Goal: Task Accomplishment & Management: Manage account settings

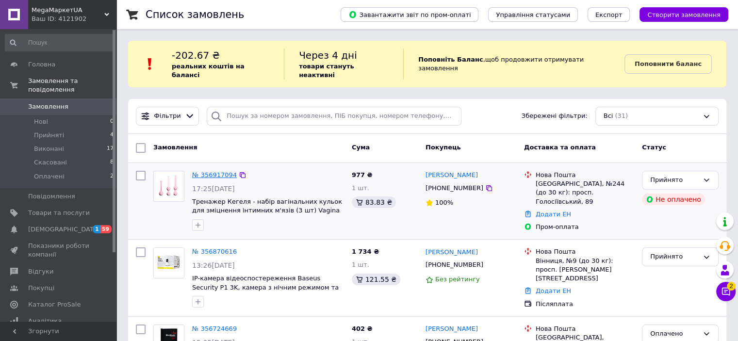
click at [212, 171] on link "№ 356917094" at bounding box center [214, 174] width 45 height 7
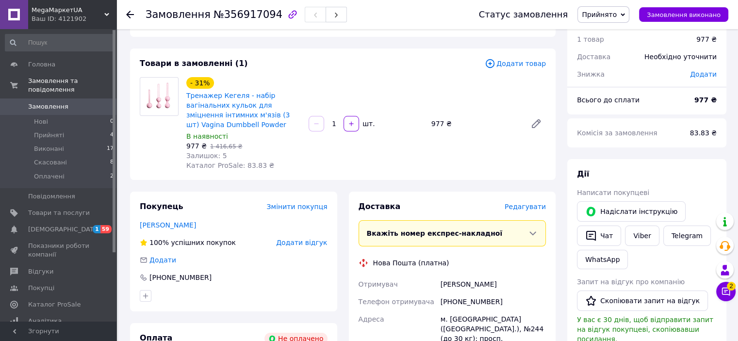
scroll to position [146, 0]
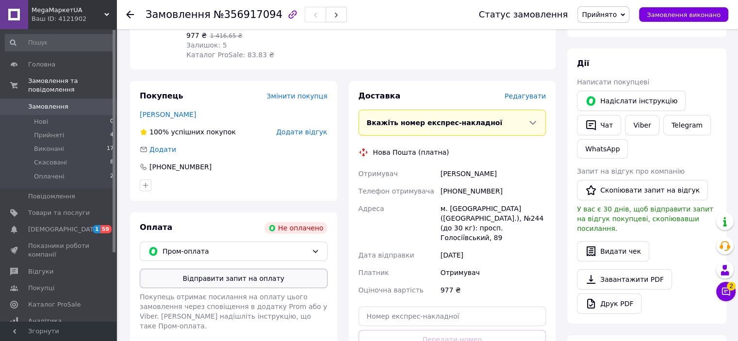
click at [259, 280] on button "Відправити запит на оплату" at bounding box center [234, 278] width 188 height 19
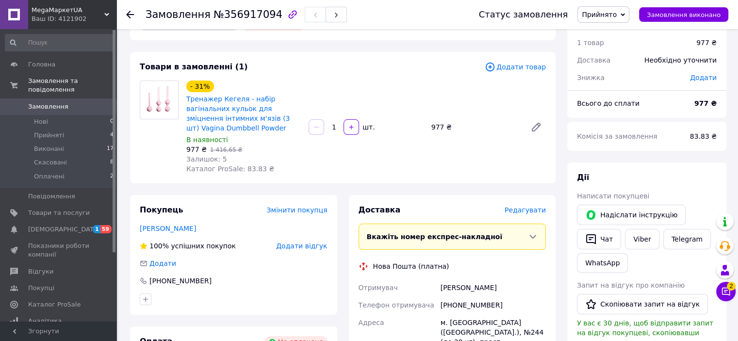
scroll to position [0, 0]
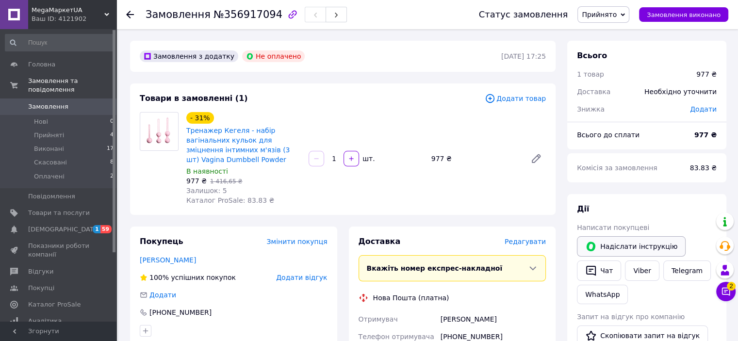
click at [606, 250] on button "Надіслати інструкцію" at bounding box center [631, 246] width 109 height 20
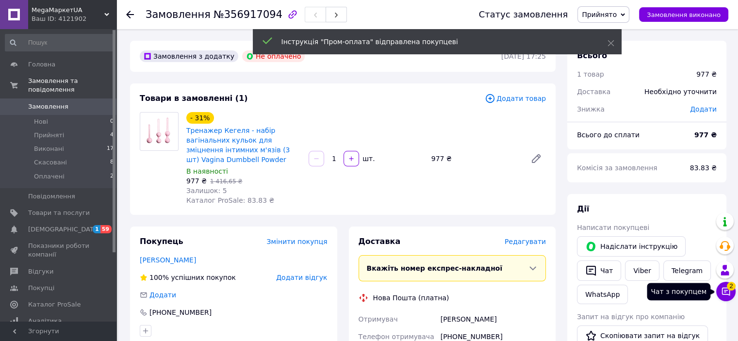
click at [725, 289] on icon at bounding box center [726, 292] width 10 height 10
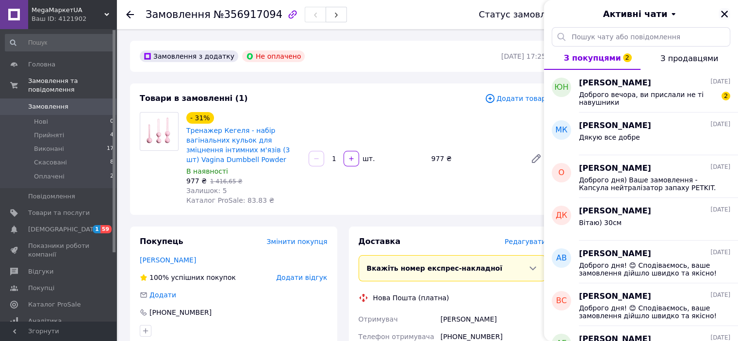
click at [723, 12] on icon "Закрити" at bounding box center [724, 14] width 7 height 7
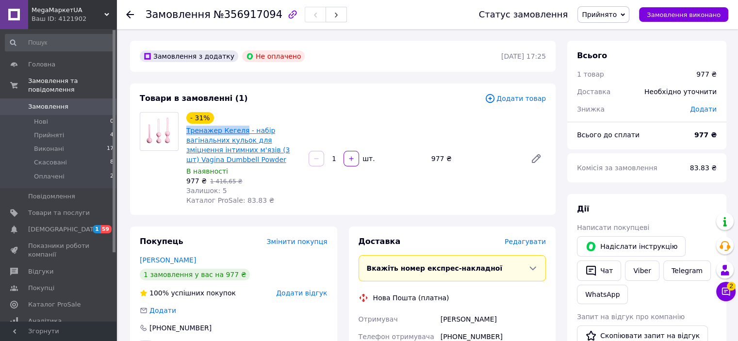
drag, startPoint x: 194, startPoint y: 128, endPoint x: 238, endPoint y: 128, distance: 44.2
click at [238, 128] on div "- 31% Тренажер Кегеля - набір вагінальних кульок для зміцнення інтимних м'язів …" at bounding box center [243, 158] width 122 height 97
copy link "Тренажер Кегеля"
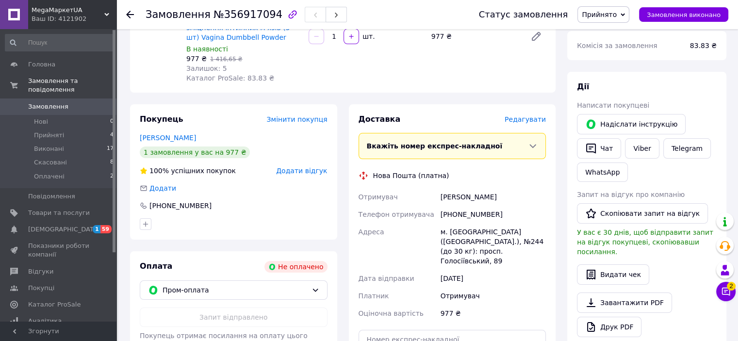
scroll to position [97, 0]
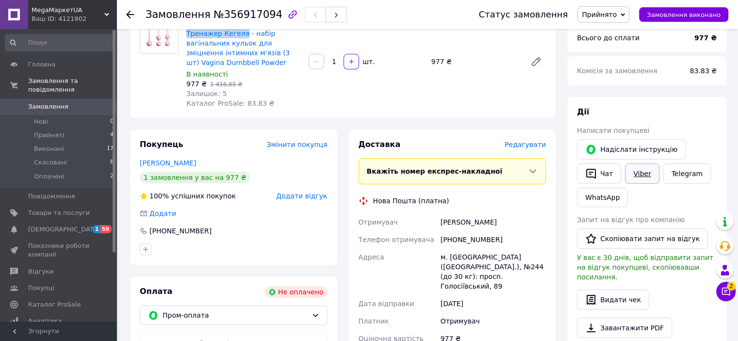
click at [640, 176] on link "Viber" at bounding box center [642, 174] width 34 height 20
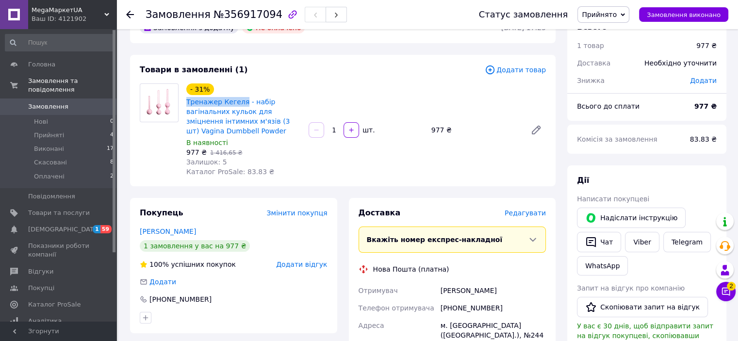
scroll to position [0, 0]
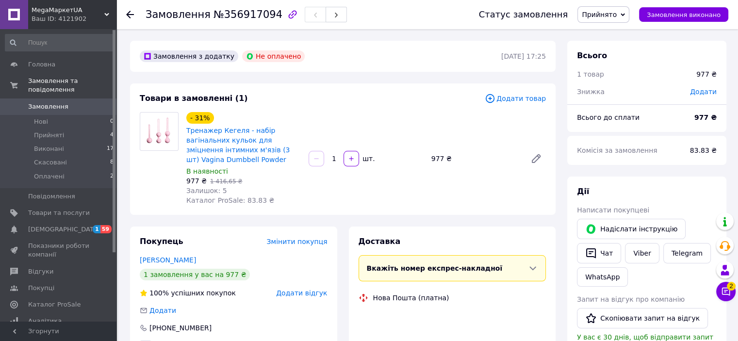
click at [85, 102] on span "Замовлення" at bounding box center [59, 106] width 62 height 9
